Goal: Task Accomplishment & Management: Complete application form

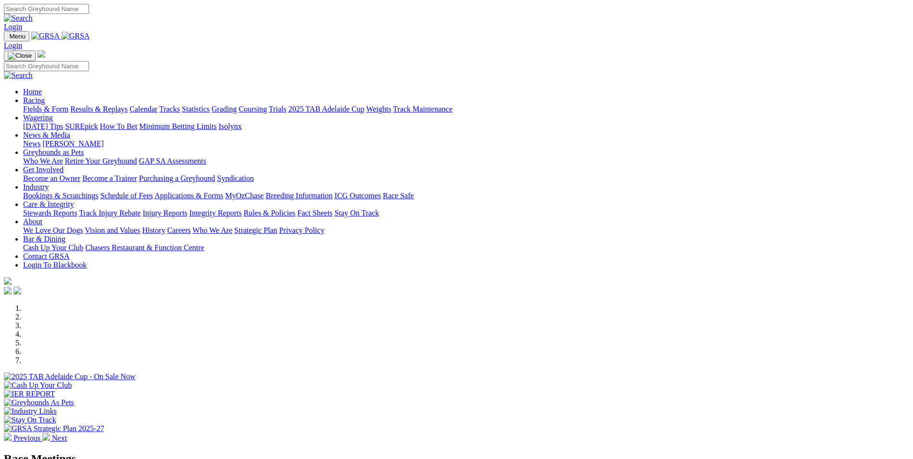
click at [98, 192] on link "Bookings & Scratchings" at bounding box center [60, 196] width 75 height 8
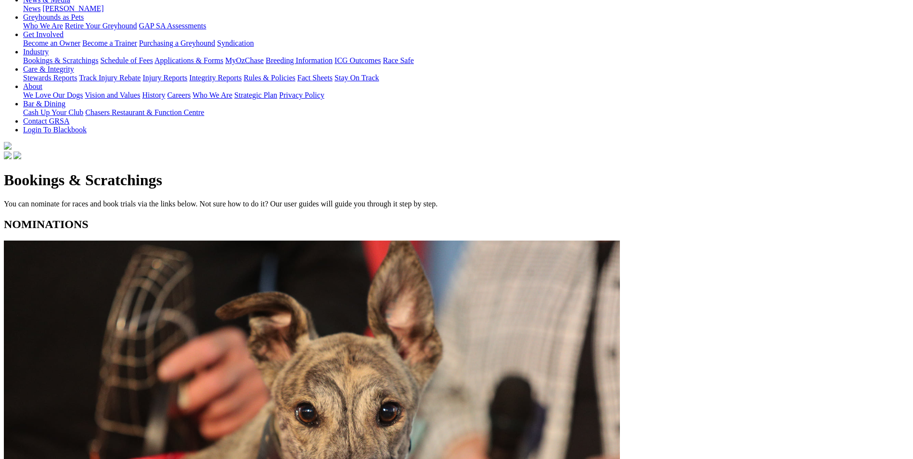
scroll to position [193, 0]
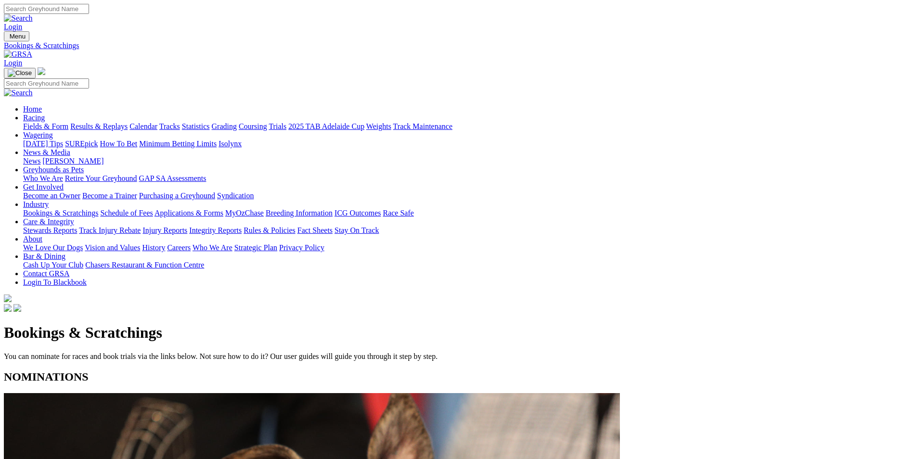
click at [45, 114] on link "Racing" at bounding box center [34, 118] width 22 height 8
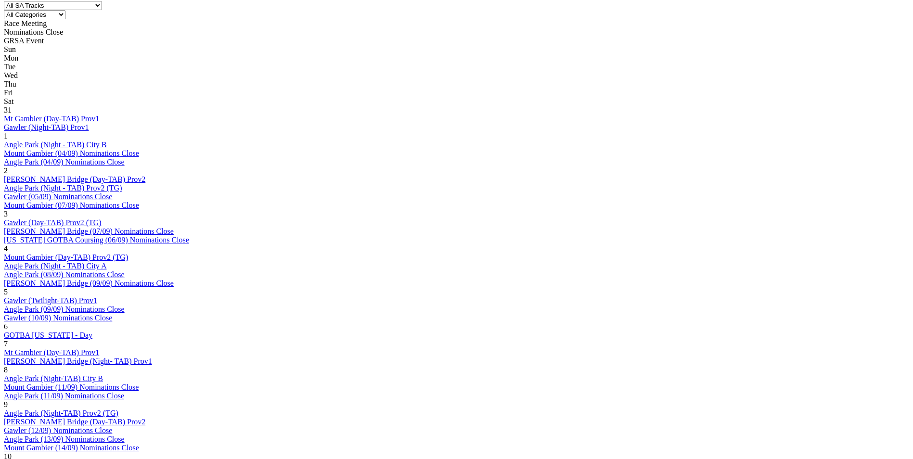
scroll to position [433, 0]
